Goal: Task Accomplishment & Management: Manage account settings

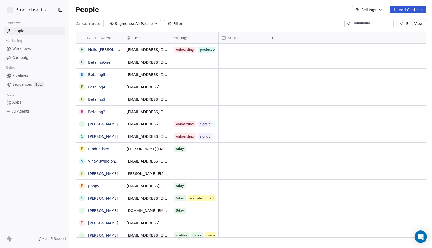
scroll to position [214, 359]
click at [23, 46] on link "Workflows" at bounding box center [34, 48] width 61 height 8
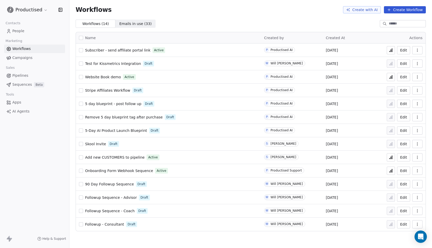
click at [117, 182] on span "90 Day Followup Sequence" at bounding box center [109, 184] width 49 height 4
click at [104, 184] on span "90 Day Followup Sequence" at bounding box center [109, 184] width 49 height 4
click at [43, 8] on html "Productised Contacts People Marketing Workflows Campaigns Sales Pipelines Seque…" at bounding box center [216, 124] width 432 height 248
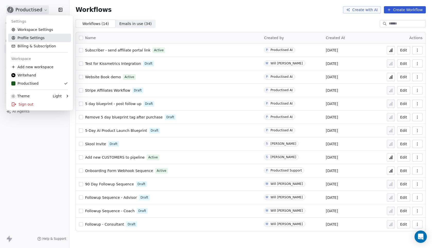
click at [38, 36] on link "Profile Settings" at bounding box center [39, 38] width 63 height 8
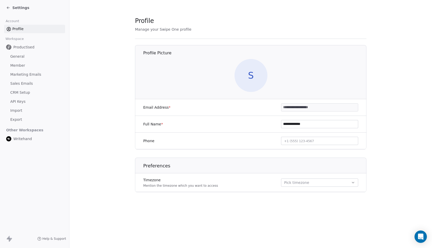
click at [10, 4] on div "Settings" at bounding box center [35, 7] width 59 height 7
click at [9, 7] on icon at bounding box center [8, 8] width 4 height 4
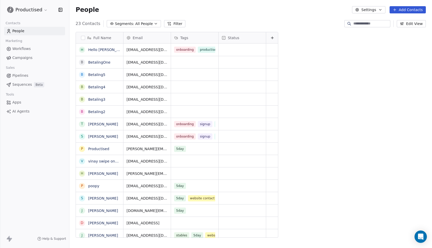
scroll to position [214, 359]
click at [44, 11] on html "Productised Contacts People Marketing Workflows Campaigns Sales Pipelines Seque…" at bounding box center [216, 124] width 432 height 248
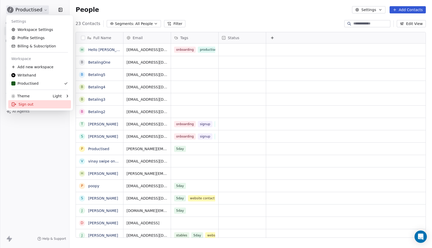
click at [31, 103] on div "Sign out" at bounding box center [39, 104] width 63 height 8
